Goal: Task Accomplishment & Management: Use online tool/utility

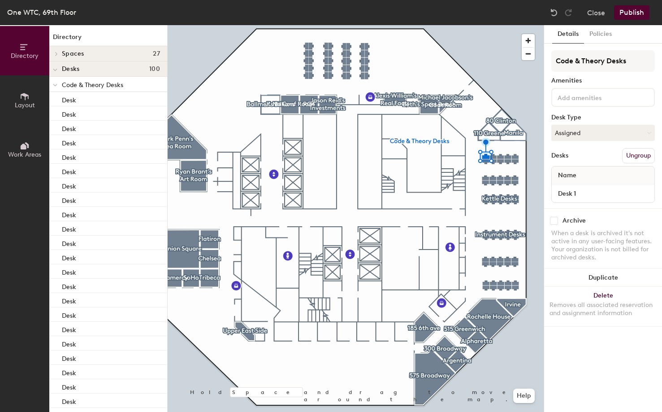
click at [496, 25] on div at bounding box center [356, 25] width 376 height 0
click at [484, 25] on div at bounding box center [356, 25] width 376 height 0
drag, startPoint x: 0, startPoint y: 0, endPoint x: 495, endPoint y: 157, distance: 518.8
click at [494, 25] on div at bounding box center [356, 25] width 376 height 0
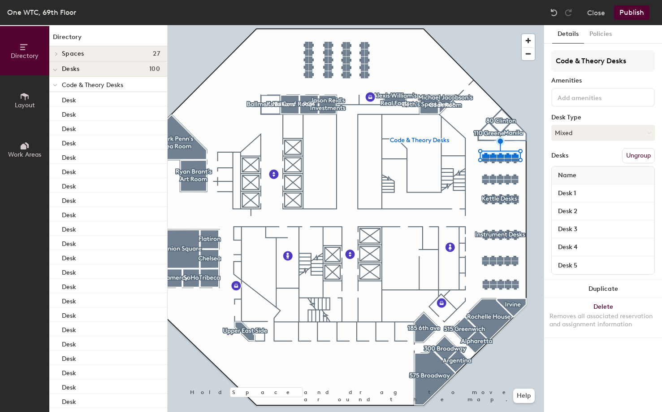
click at [567, 103] on div at bounding box center [603, 97] width 104 height 19
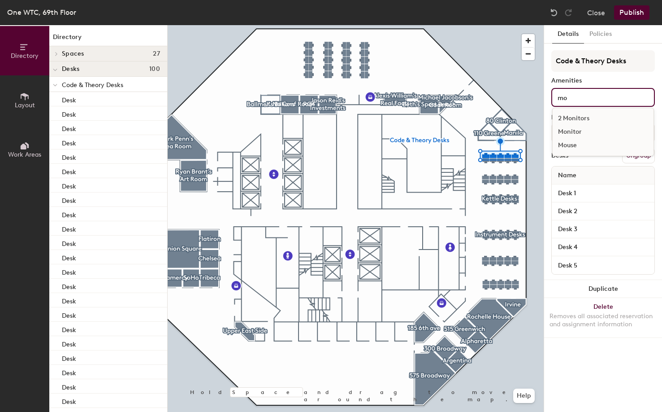
type input "mo"
click at [594, 133] on div "Monitor" at bounding box center [603, 131] width 101 height 13
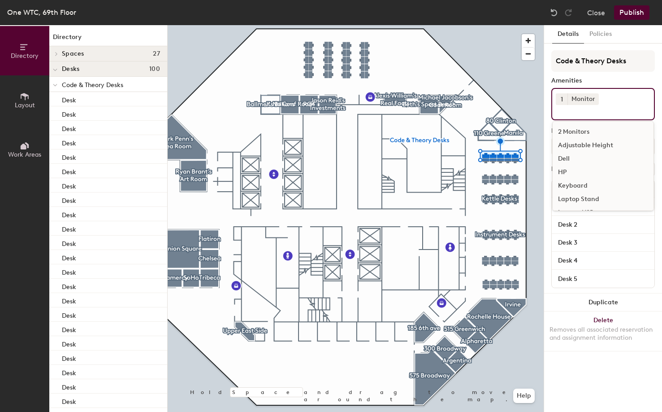
click at [638, 11] on button "Publish" at bounding box center [631, 12] width 35 height 14
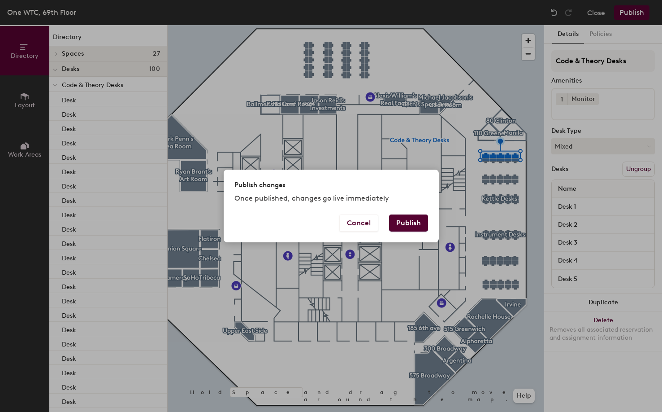
click at [413, 226] on button "Publish" at bounding box center [408, 222] width 39 height 17
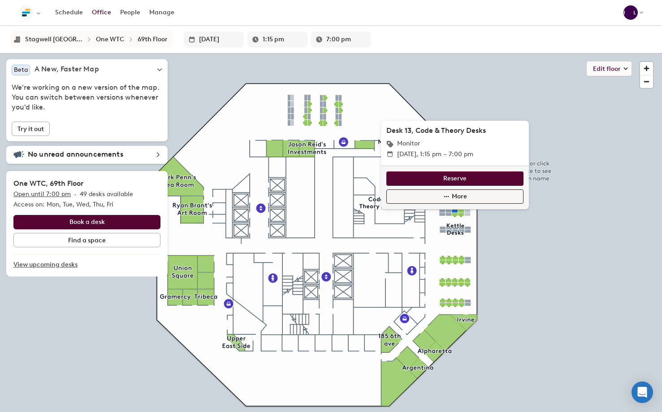
click at [455, 198] on span "More" at bounding box center [459, 196] width 15 height 10
click at [412, 219] on span "Edit desk" at bounding box center [400, 222] width 27 height 10
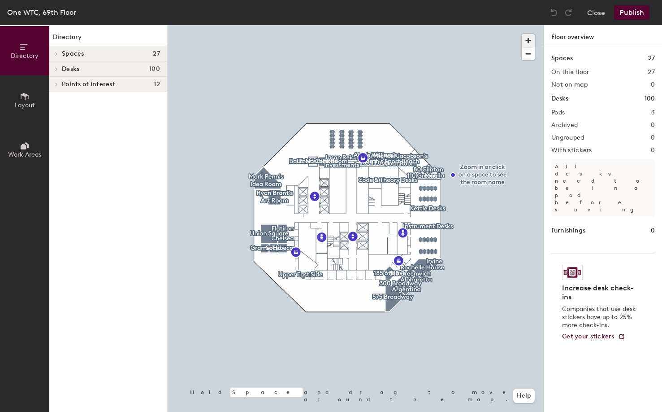
click at [531, 40] on span "button" at bounding box center [528, 40] width 13 height 13
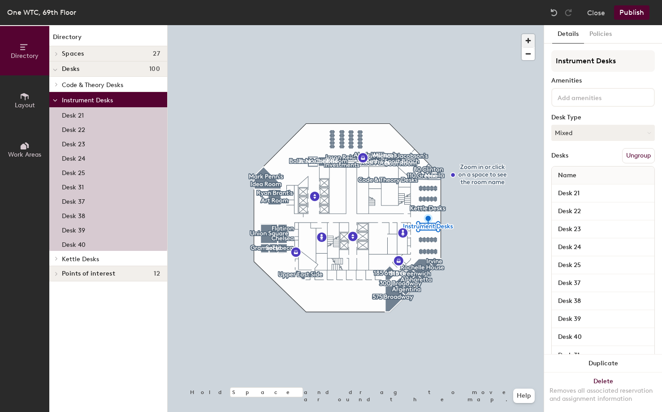
click at [529, 39] on span "button" at bounding box center [528, 40] width 13 height 13
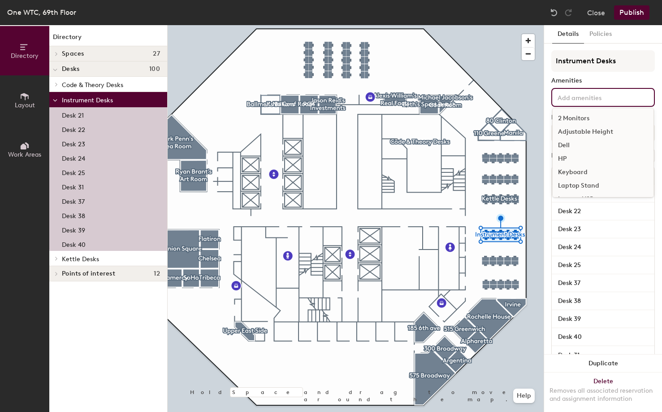
click at [581, 102] on div "2 Monitors Adjustable Height Dell HP Keyboard Laptop Stand Lenovo-USB Lenovo-X …" at bounding box center [603, 97] width 104 height 19
type input "mo"
click at [582, 130] on div "Monitor" at bounding box center [603, 131] width 101 height 13
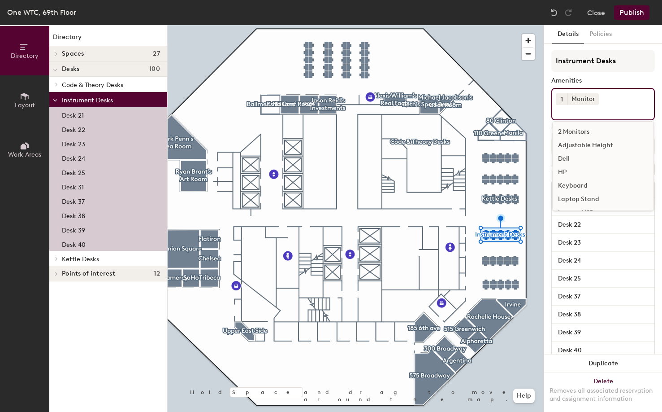
click at [632, 11] on button "Publish" at bounding box center [631, 12] width 35 height 14
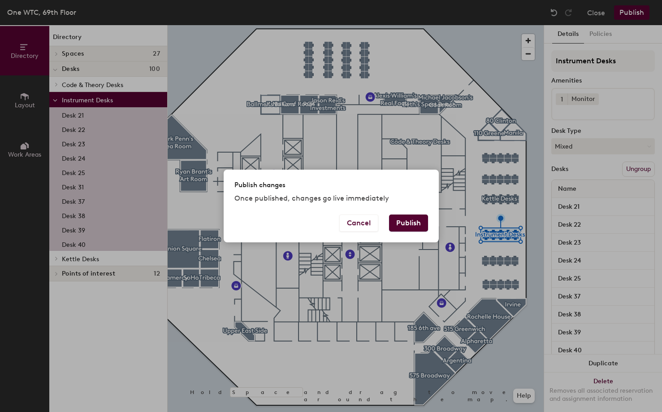
click at [409, 226] on button "Publish" at bounding box center [408, 222] width 39 height 17
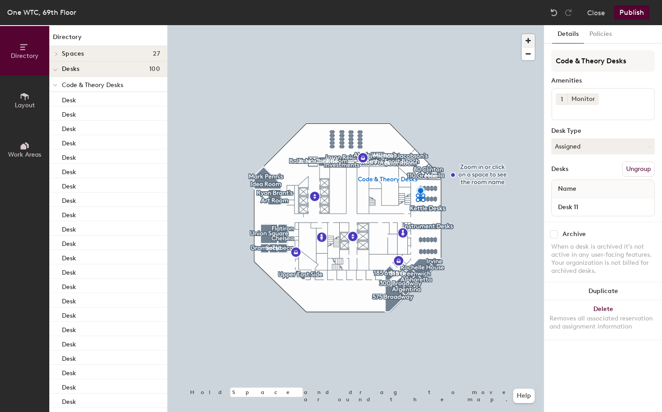
click at [526, 40] on span "button" at bounding box center [528, 40] width 13 height 13
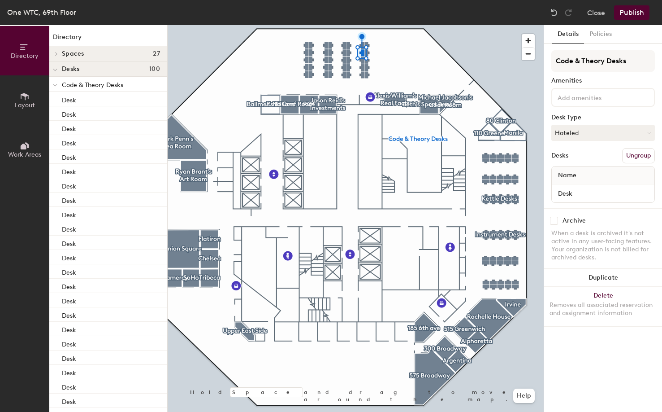
click at [363, 25] on div at bounding box center [356, 25] width 376 height 0
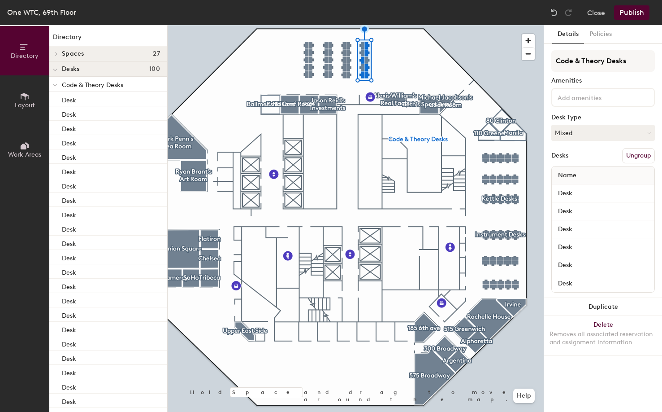
click at [561, 95] on input at bounding box center [596, 96] width 81 height 11
type input "monitor"
click at [603, 133] on div "Monitor" at bounding box center [603, 131] width 101 height 13
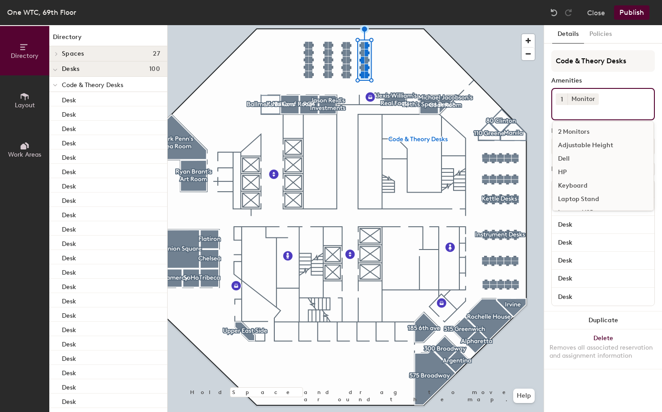
click at [629, 14] on button "Publish" at bounding box center [631, 12] width 35 height 14
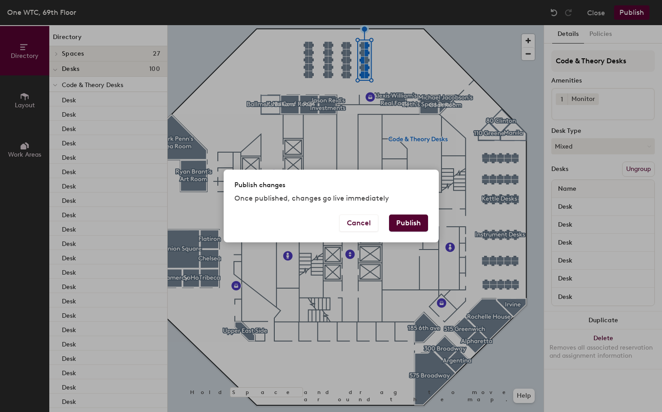
click at [426, 221] on button "Publish" at bounding box center [408, 222] width 39 height 17
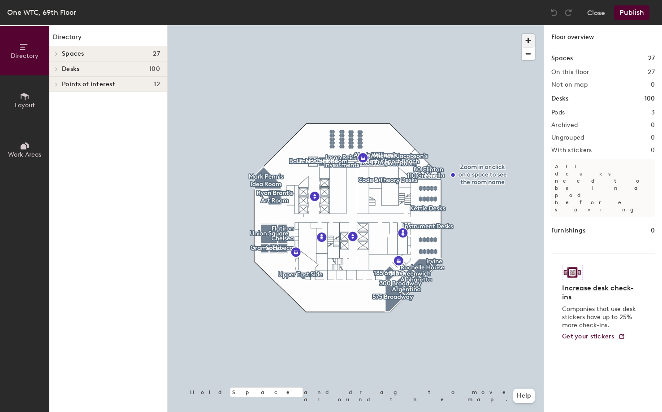
click at [530, 39] on span "button" at bounding box center [528, 40] width 13 height 13
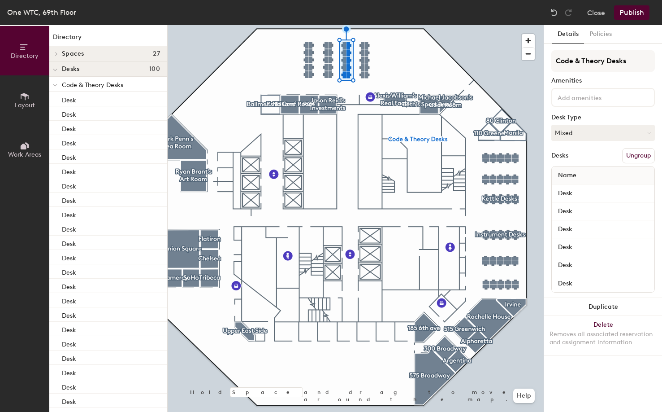
click at [589, 94] on input at bounding box center [596, 96] width 81 height 11
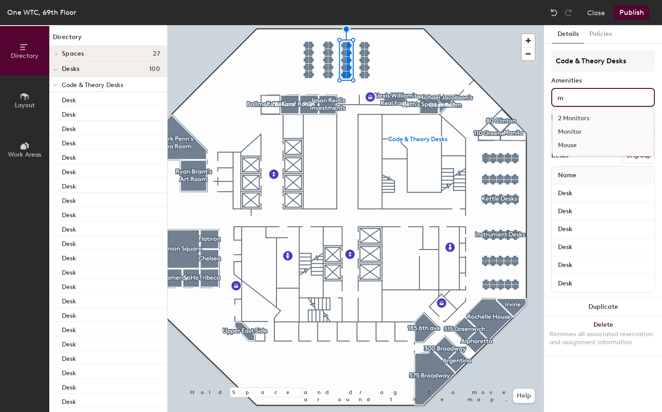
type input "m"
click at [577, 133] on div "Monitor" at bounding box center [603, 131] width 101 height 13
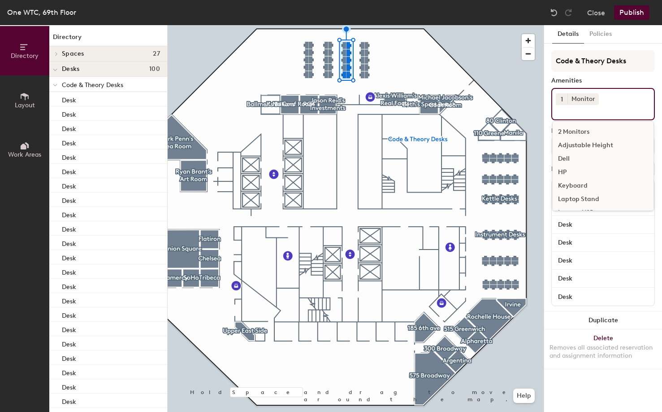
click at [647, 15] on button "Publish" at bounding box center [631, 12] width 35 height 14
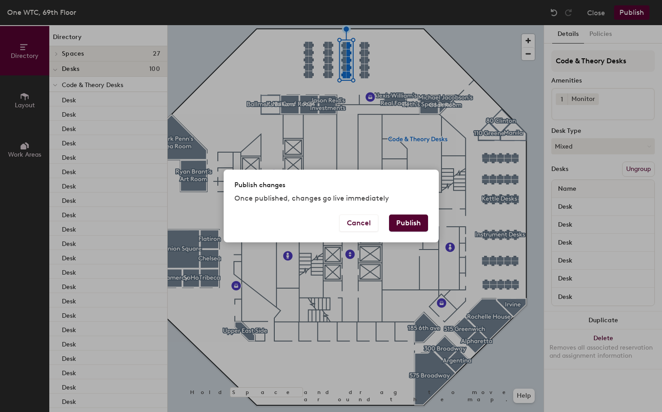
click at [416, 226] on button "Publish" at bounding box center [408, 222] width 39 height 17
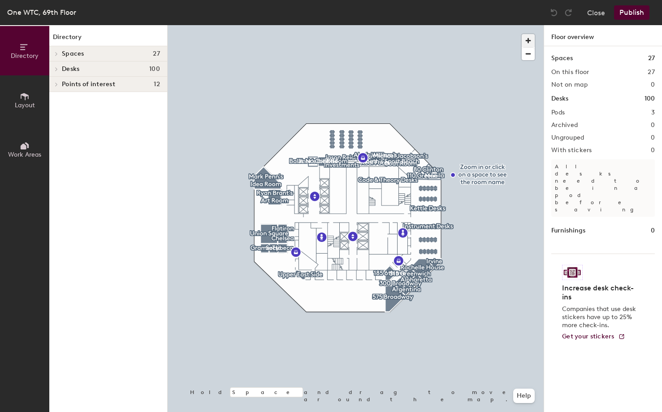
click at [529, 38] on span "button" at bounding box center [528, 40] width 13 height 13
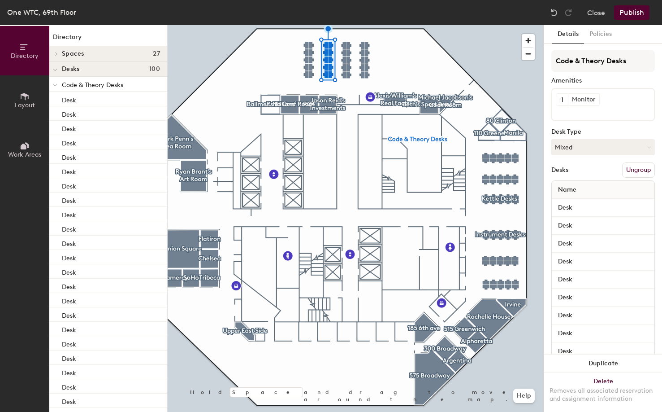
click at [626, 12] on button "Publish" at bounding box center [631, 12] width 35 height 14
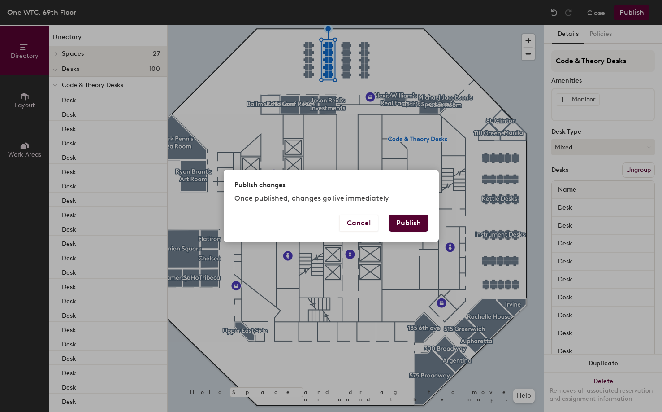
click at [409, 228] on button "Publish" at bounding box center [408, 222] width 39 height 17
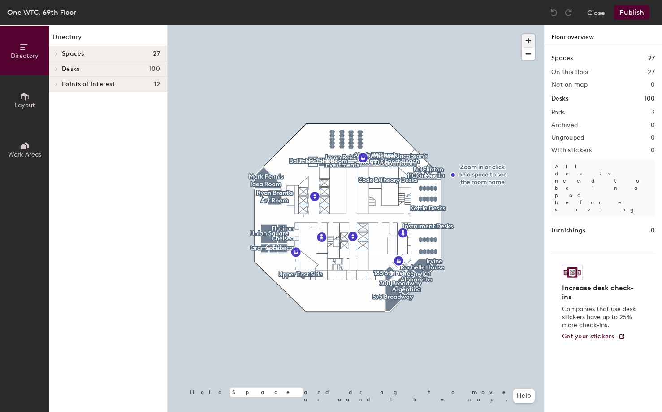
click at [529, 43] on span "button" at bounding box center [528, 40] width 13 height 13
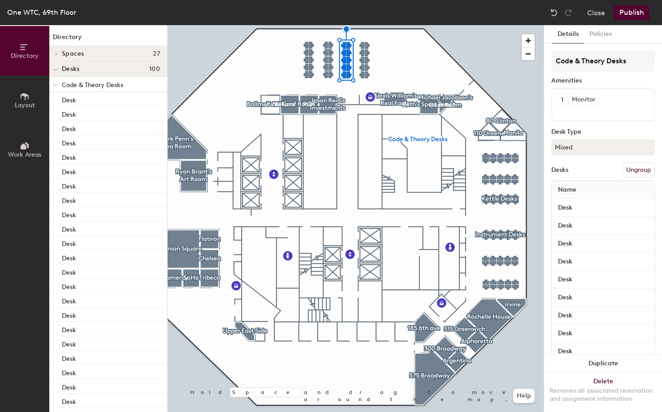
click at [632, 13] on button "Publish" at bounding box center [631, 12] width 35 height 14
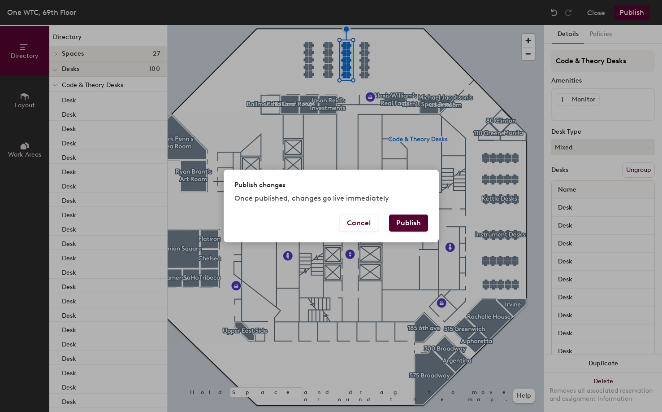
click at [410, 227] on button "Publish" at bounding box center [408, 222] width 39 height 17
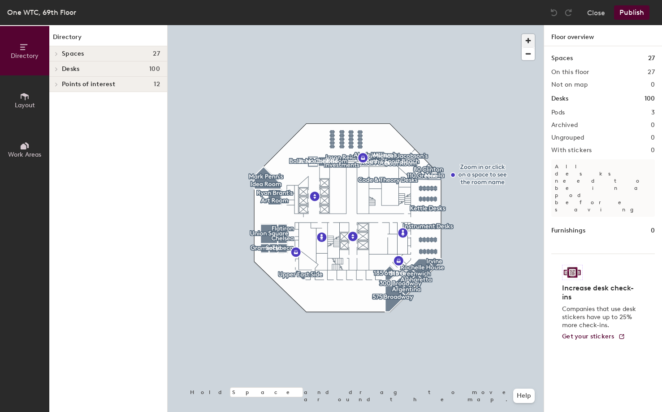
click at [524, 41] on span "button" at bounding box center [528, 40] width 13 height 13
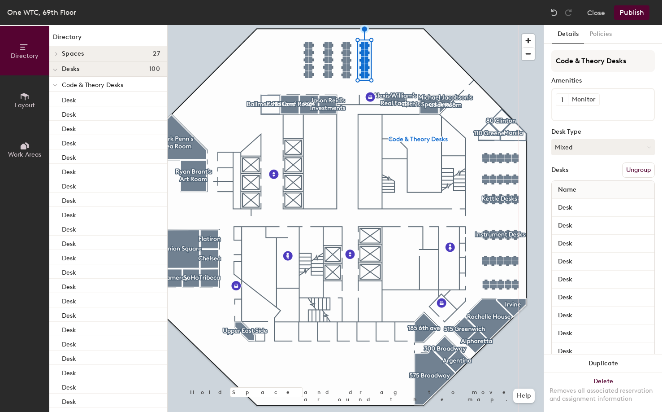
click at [622, 15] on button "Publish" at bounding box center [631, 12] width 35 height 14
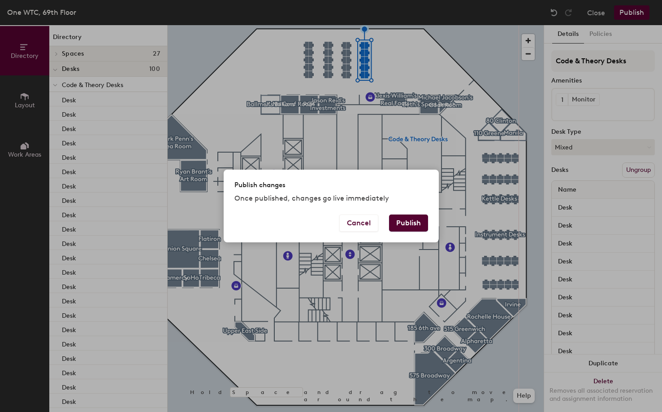
click at [416, 223] on button "Publish" at bounding box center [408, 222] width 39 height 17
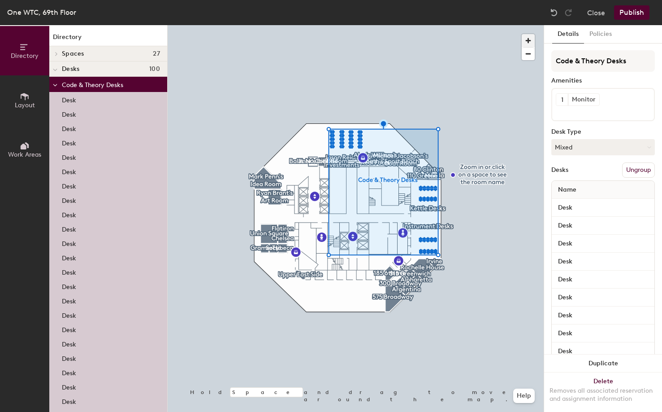
click at [531, 40] on span "button" at bounding box center [528, 40] width 13 height 13
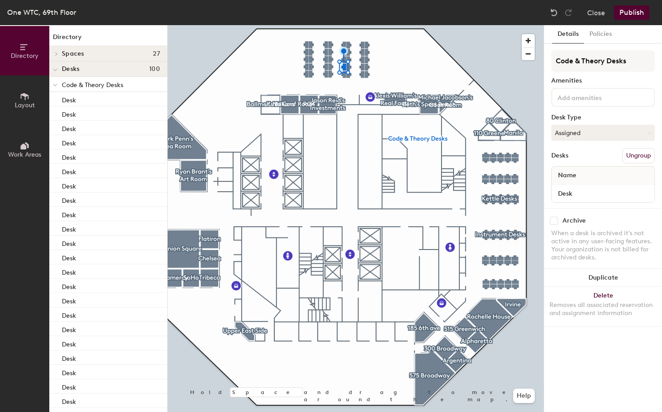
click at [607, 95] on input at bounding box center [596, 96] width 81 height 11
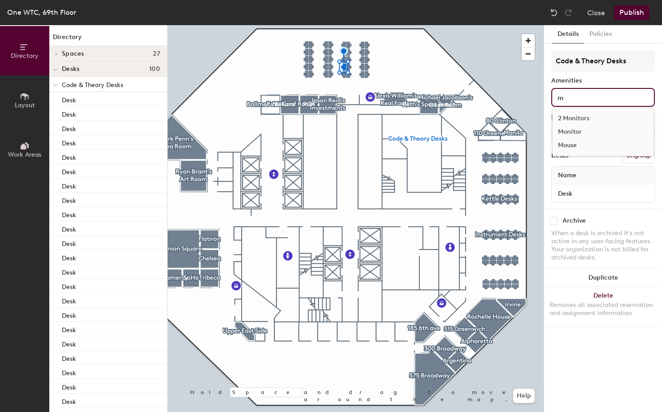
type input "m"
click at [582, 135] on div "Monitor" at bounding box center [603, 131] width 101 height 13
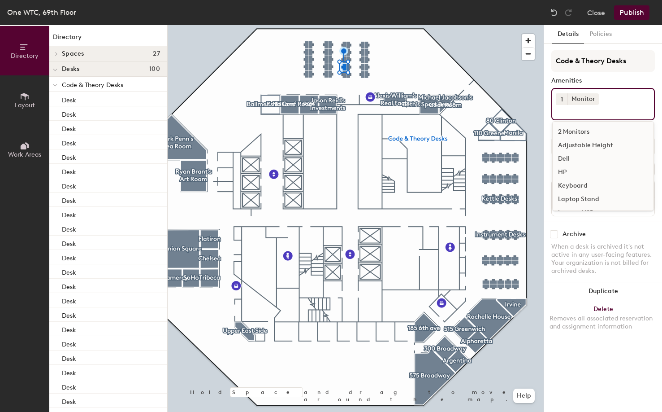
click at [635, 19] on button "Publish" at bounding box center [631, 12] width 35 height 14
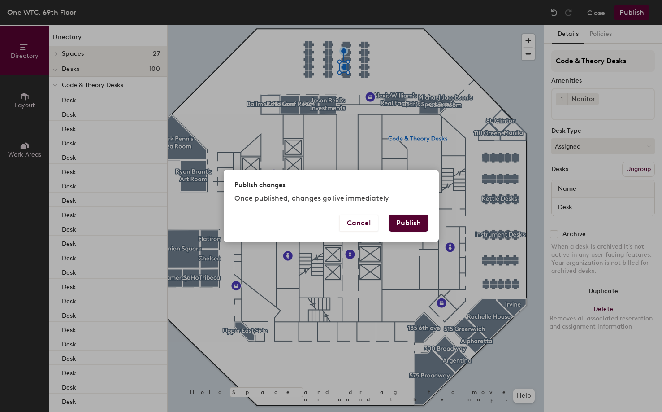
click at [401, 214] on button "Publish" at bounding box center [408, 222] width 39 height 17
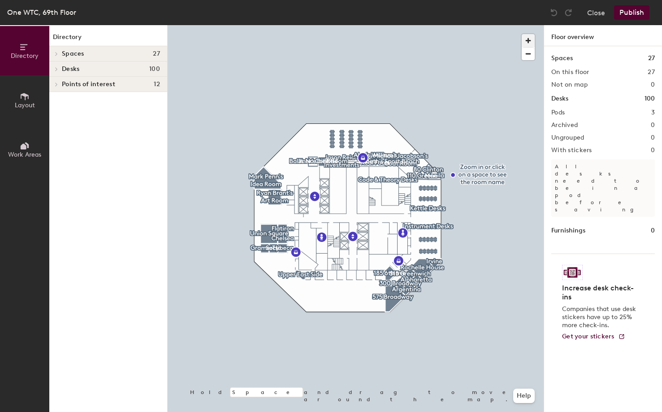
click at [524, 39] on span "button" at bounding box center [528, 40] width 13 height 13
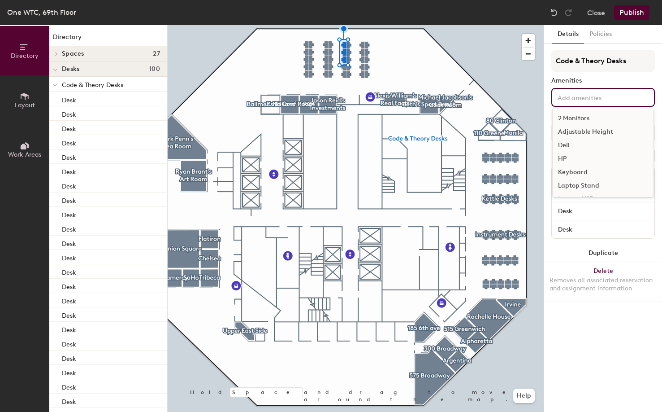
click at [607, 96] on input at bounding box center [596, 96] width 81 height 11
type input "mo"
click at [584, 132] on div "Monitor" at bounding box center [603, 131] width 101 height 13
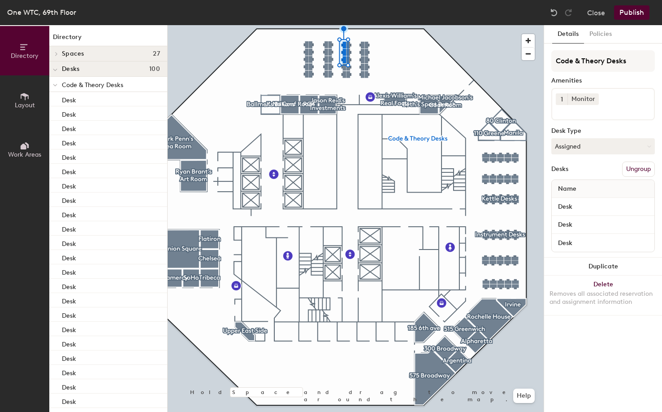
click at [632, 15] on button "Publish" at bounding box center [631, 12] width 35 height 14
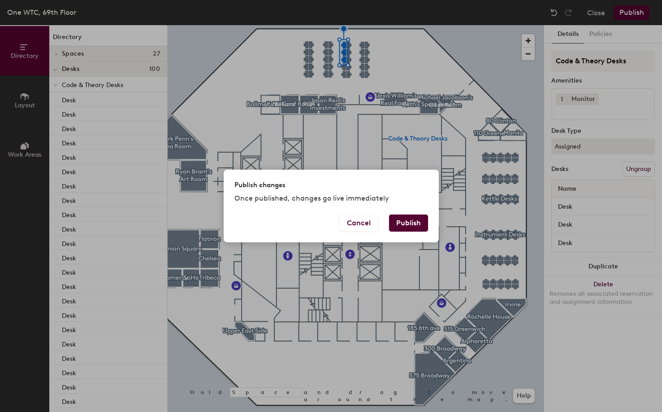
click at [409, 220] on button "Publish" at bounding box center [408, 222] width 39 height 17
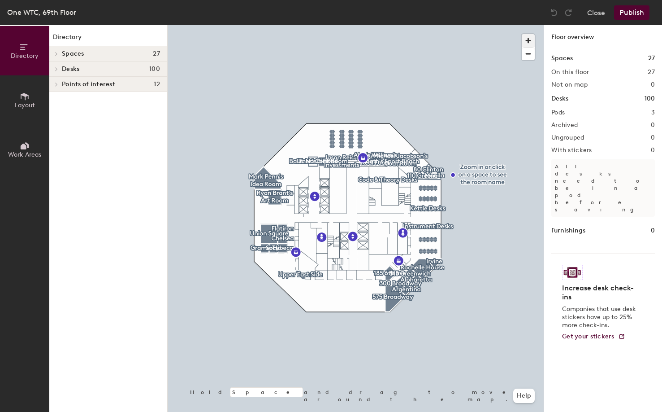
click at [529, 41] on span "button" at bounding box center [528, 40] width 13 height 13
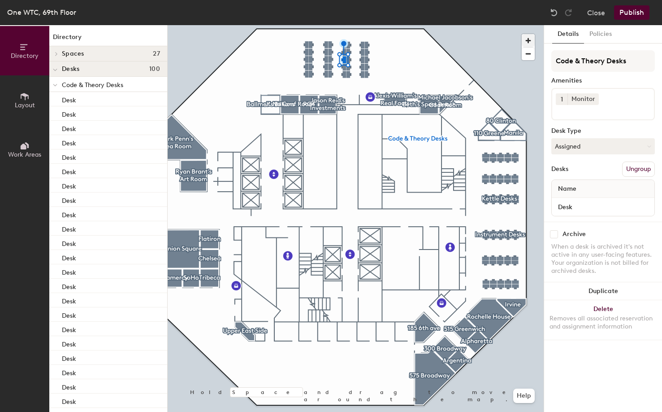
click at [348, 25] on div at bounding box center [356, 25] width 376 height 0
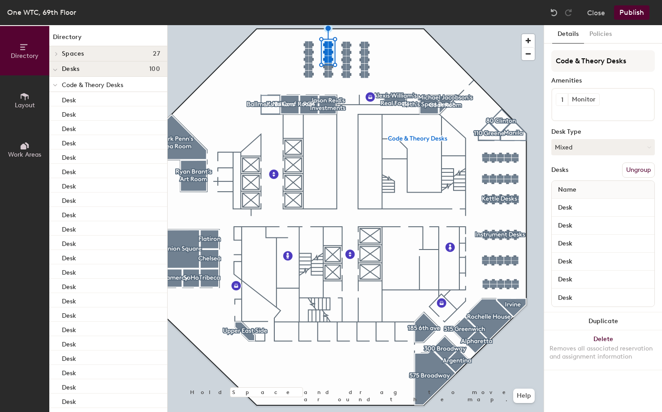
click at [598, 91] on div "1 Monitor" at bounding box center [603, 104] width 104 height 33
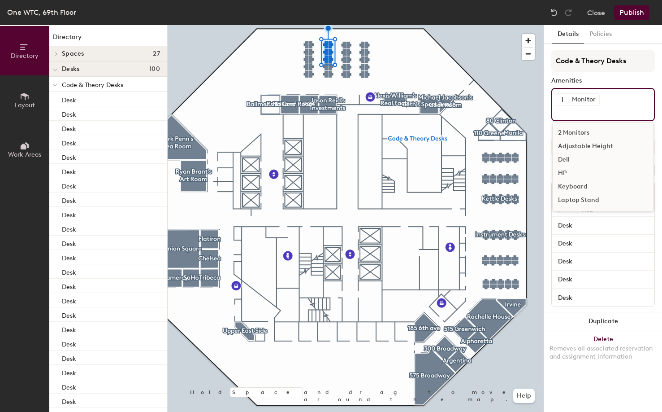
click at [601, 95] on div "1 Monitor 2 Monitors Adjustable Height Dell HP Keyboard Laptop Stand Lenovo-USB…" at bounding box center [603, 104] width 104 height 33
drag, startPoint x: 603, startPoint y: 98, endPoint x: 598, endPoint y: 101, distance: 5.7
click at [598, 101] on div "1 Monitor 2 Monitors Adjustable Height Dell HP Keyboard Laptop Stand Lenovo-USB…" at bounding box center [603, 104] width 104 height 33
click at [598, 101] on div "Monitor" at bounding box center [583, 100] width 31 height 12
click at [594, 100] on icon at bounding box center [594, 99] width 6 height 6
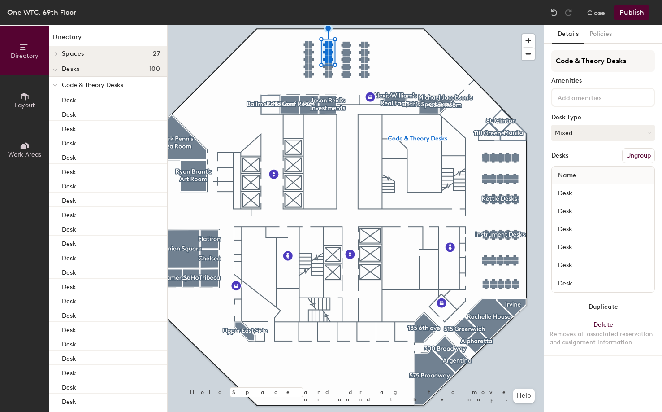
click at [590, 100] on input at bounding box center [596, 96] width 81 height 11
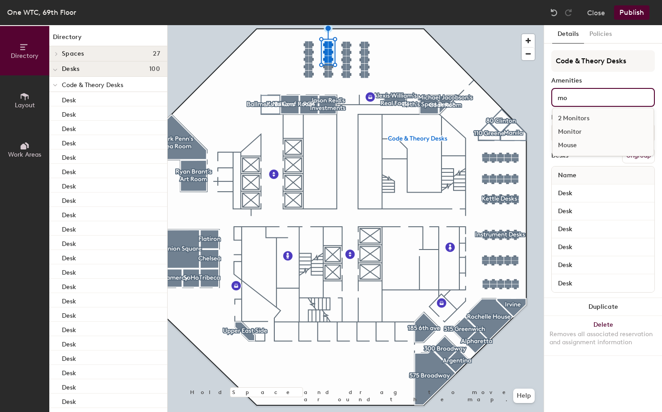
type input "mo"
click at [584, 140] on div "Mouse" at bounding box center [603, 145] width 101 height 13
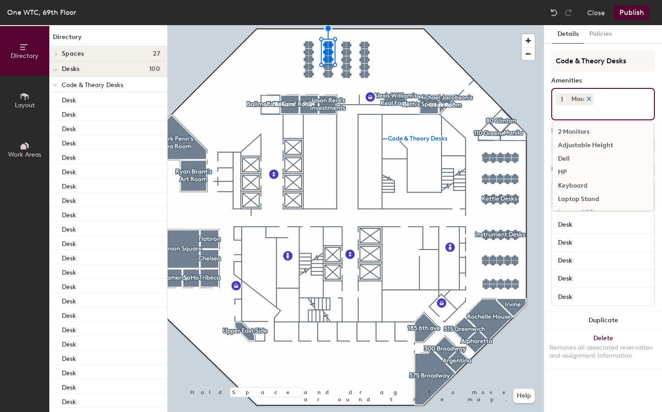
click at [590, 97] on icon at bounding box center [589, 98] width 6 height 6
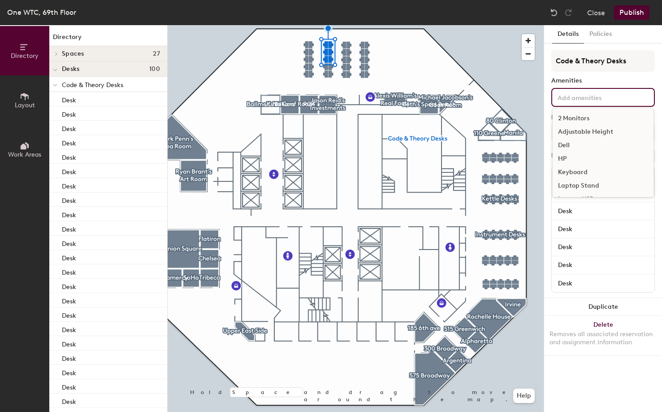
click at [588, 99] on input at bounding box center [596, 96] width 81 height 11
type input "mo"
click at [578, 130] on div "Monitor" at bounding box center [603, 131] width 101 height 13
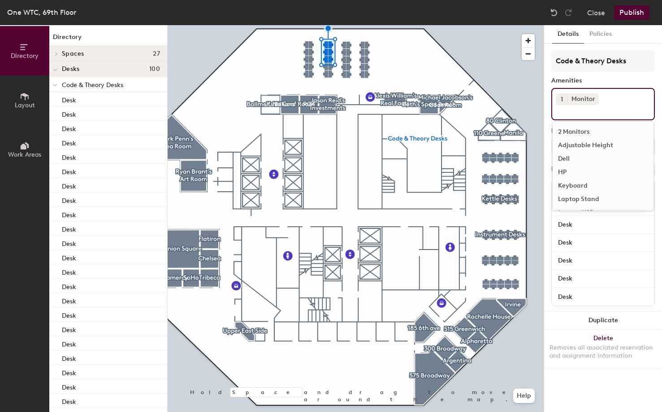
click at [630, 22] on div "One WTC, 69th Floor Close Publish" at bounding box center [331, 12] width 662 height 25
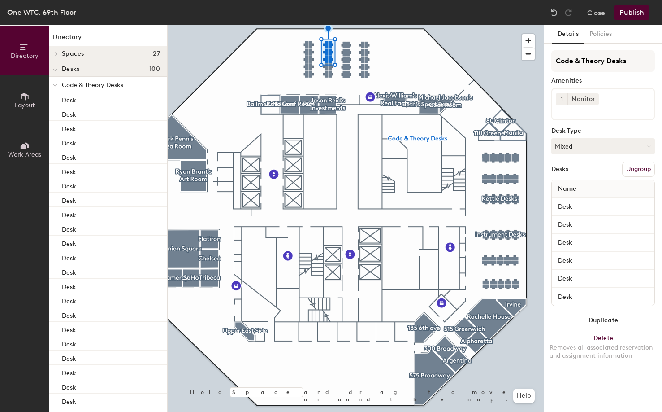
click at [631, 12] on button "Publish" at bounding box center [631, 12] width 35 height 14
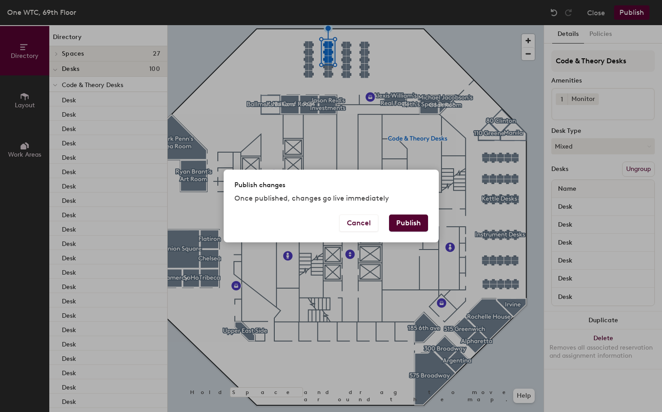
click at [407, 229] on button "Publish" at bounding box center [408, 222] width 39 height 17
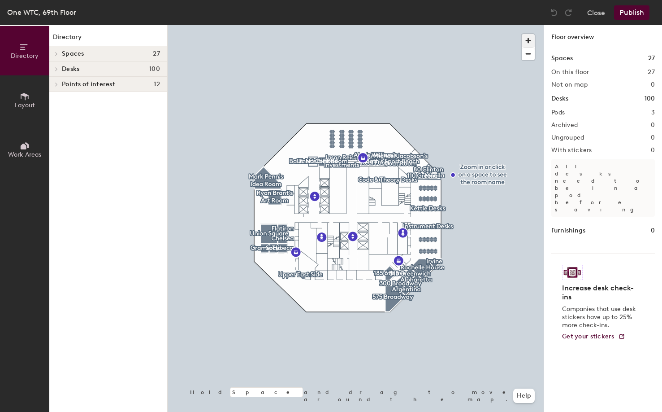
click at [525, 41] on span "button" at bounding box center [528, 40] width 13 height 13
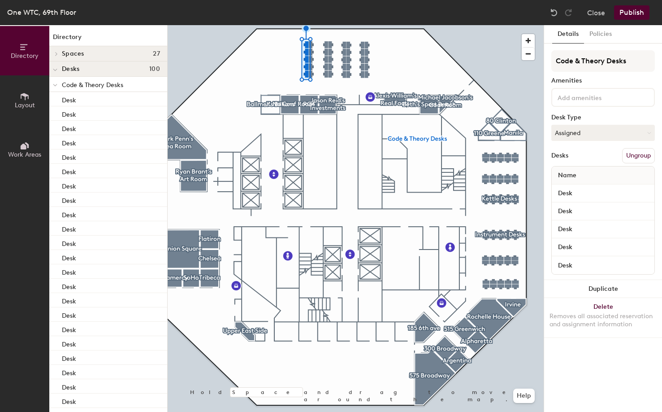
click at [628, 12] on button "Publish" at bounding box center [631, 12] width 35 height 14
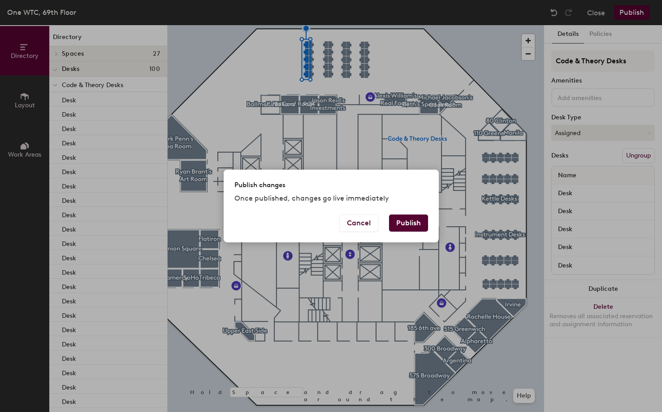
click at [409, 223] on button "Publish" at bounding box center [408, 222] width 39 height 17
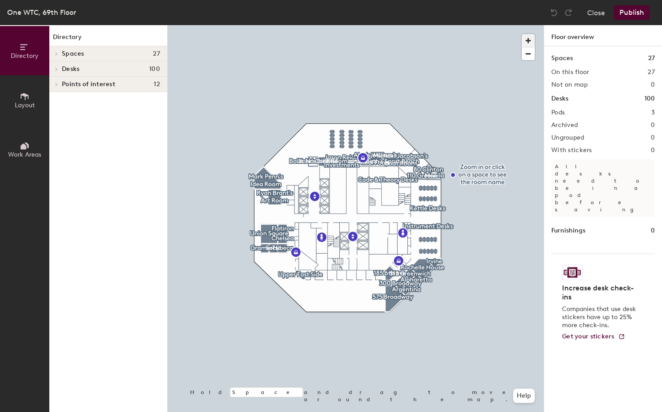
click at [524, 42] on span "button" at bounding box center [528, 40] width 13 height 13
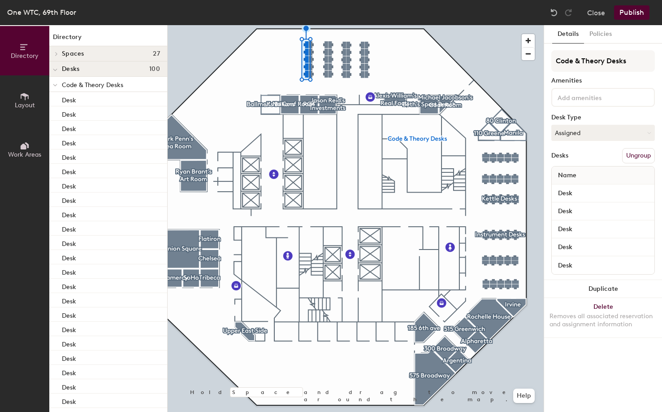
click at [583, 93] on input at bounding box center [596, 96] width 81 height 11
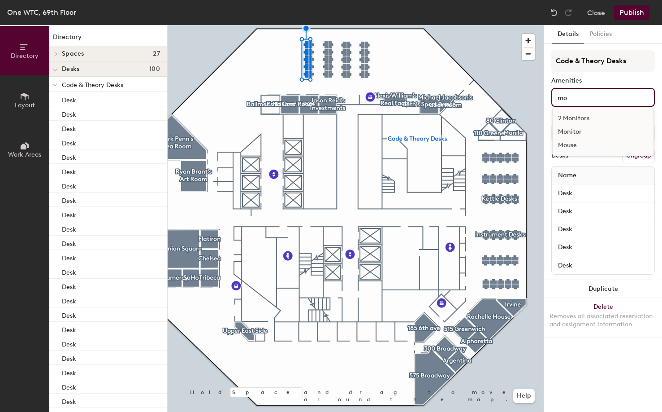
type input "mo"
click at [577, 132] on div "Monitor" at bounding box center [603, 131] width 101 height 13
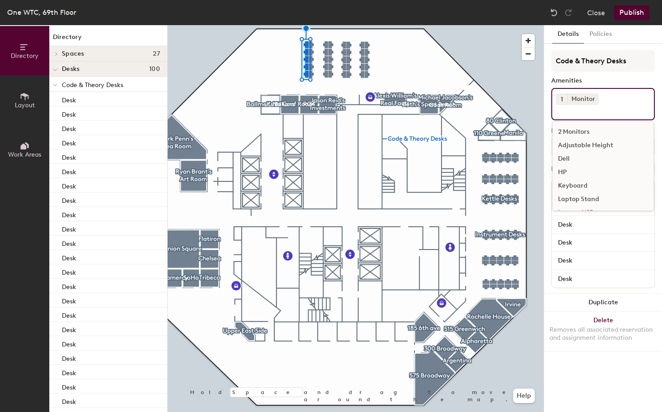
click at [643, 15] on button "Publish" at bounding box center [631, 12] width 35 height 14
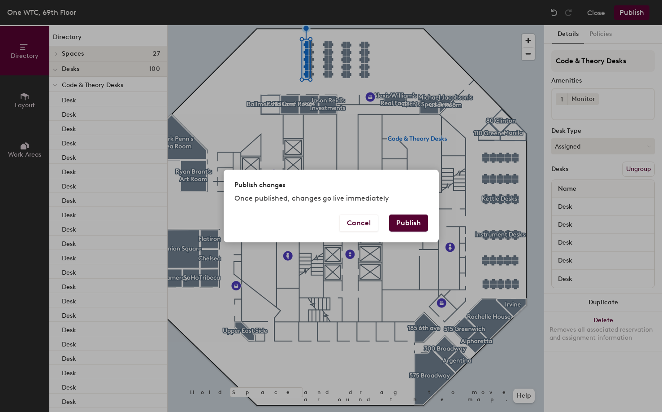
click at [422, 223] on button "Publish" at bounding box center [408, 222] width 39 height 17
